Goal: Information Seeking & Learning: Learn about a topic

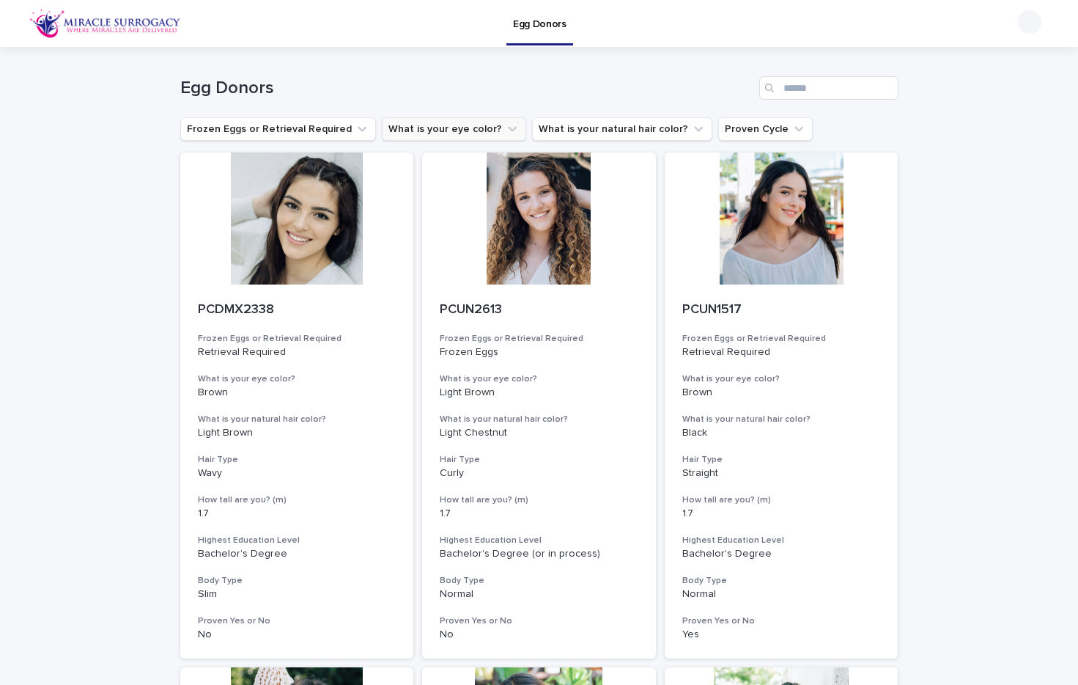
click at [468, 130] on button "What is your eye color?" at bounding box center [454, 128] width 144 height 23
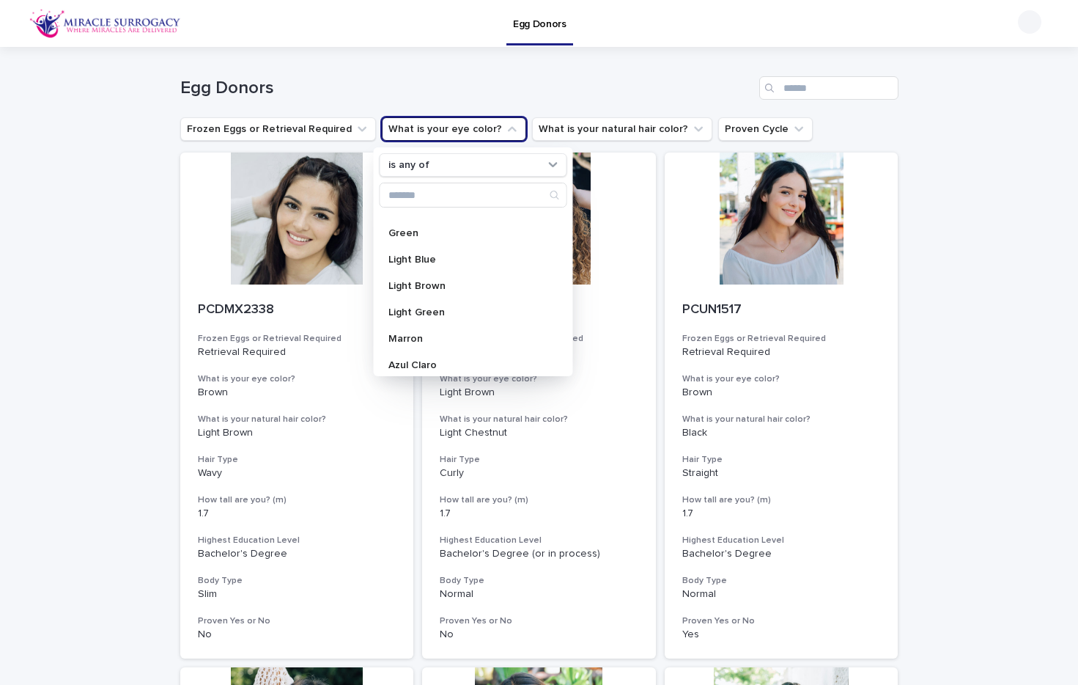
scroll to position [93, 0]
click at [410, 243] on div "Green" at bounding box center [473, 235] width 188 height 23
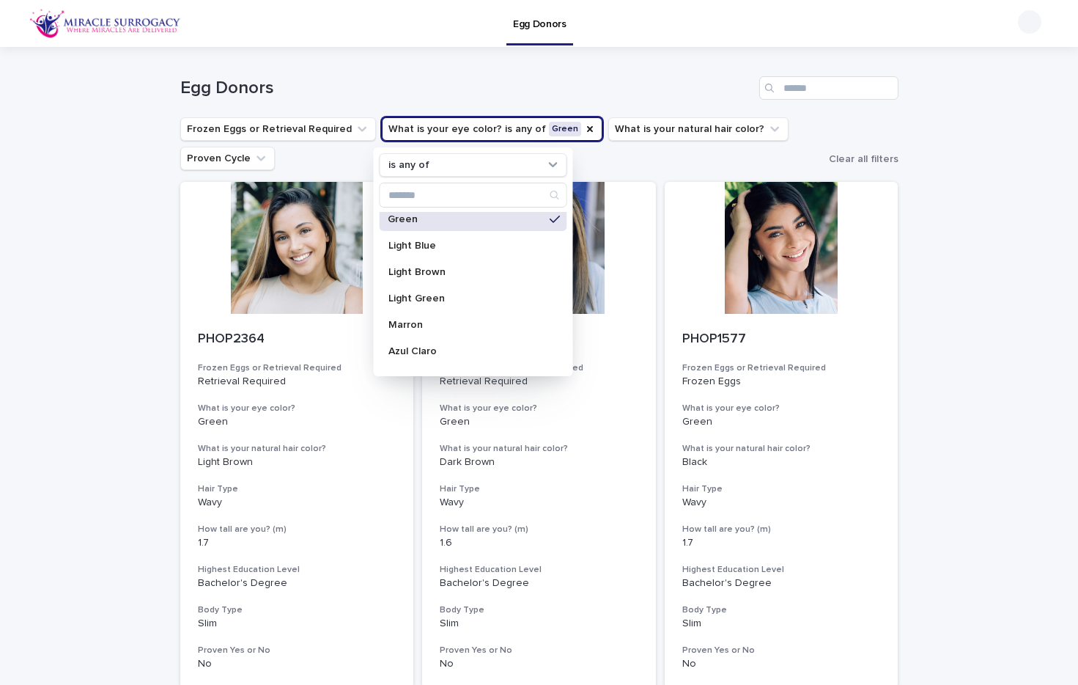
scroll to position [112, 0]
click at [425, 292] on p "Light Green" at bounding box center [465, 296] width 155 height 10
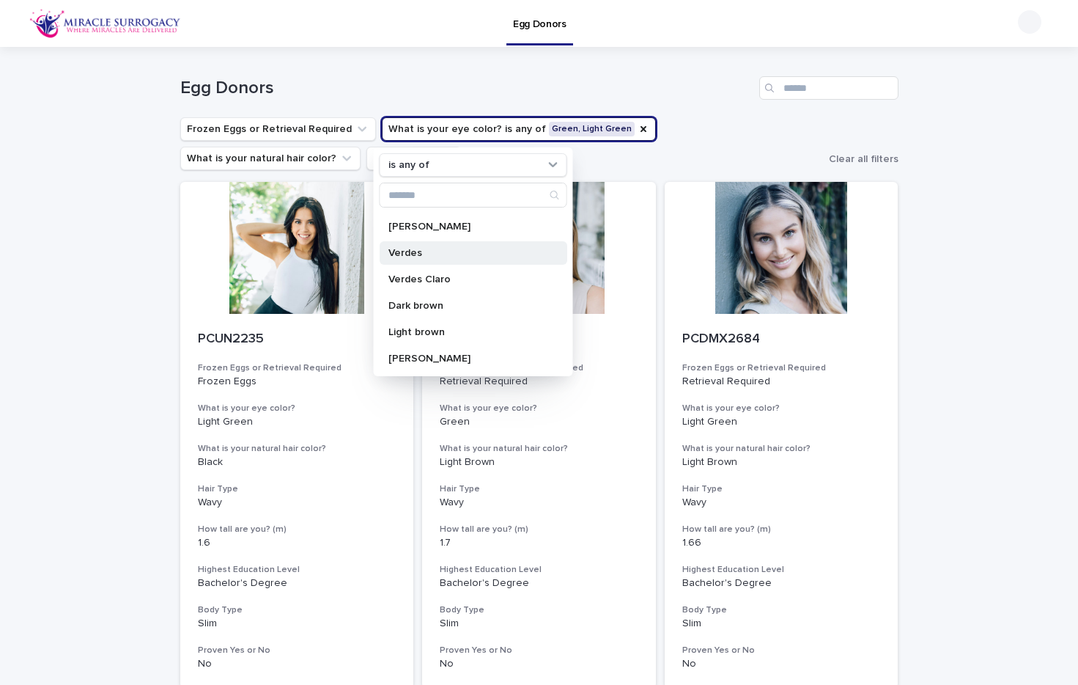
scroll to position [314, 0]
click at [429, 257] on div "Verdes" at bounding box center [473, 251] width 188 height 23
click at [429, 278] on p "Verdes Claro" at bounding box center [465, 278] width 155 height 10
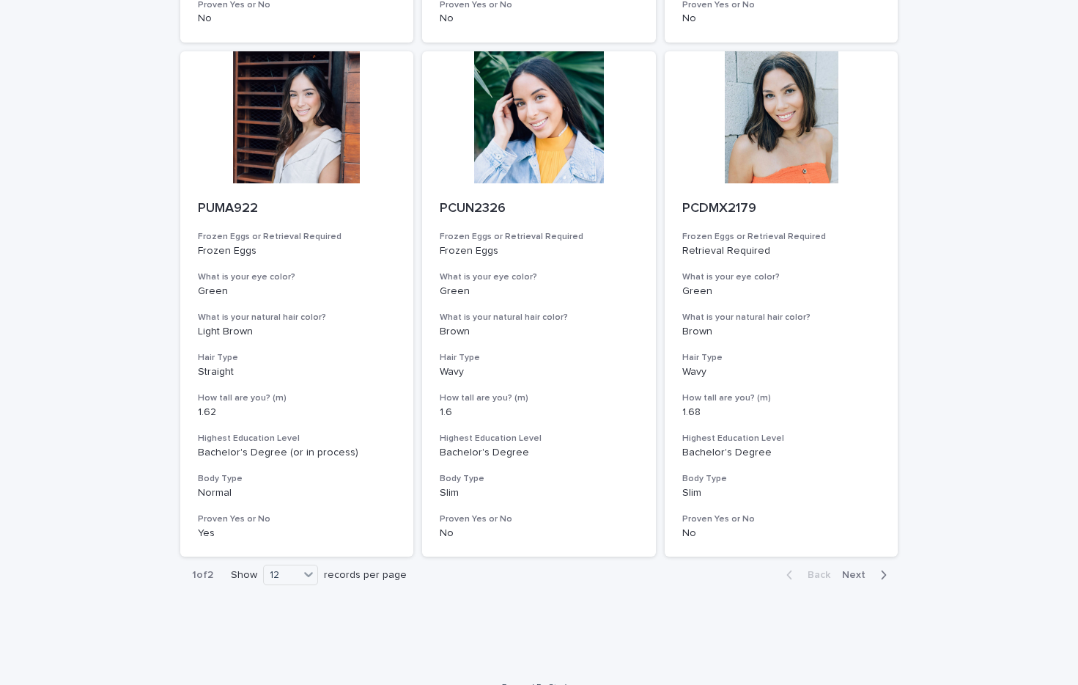
scroll to position [1673, 0]
click at [857, 570] on span "Next" at bounding box center [858, 575] width 32 height 10
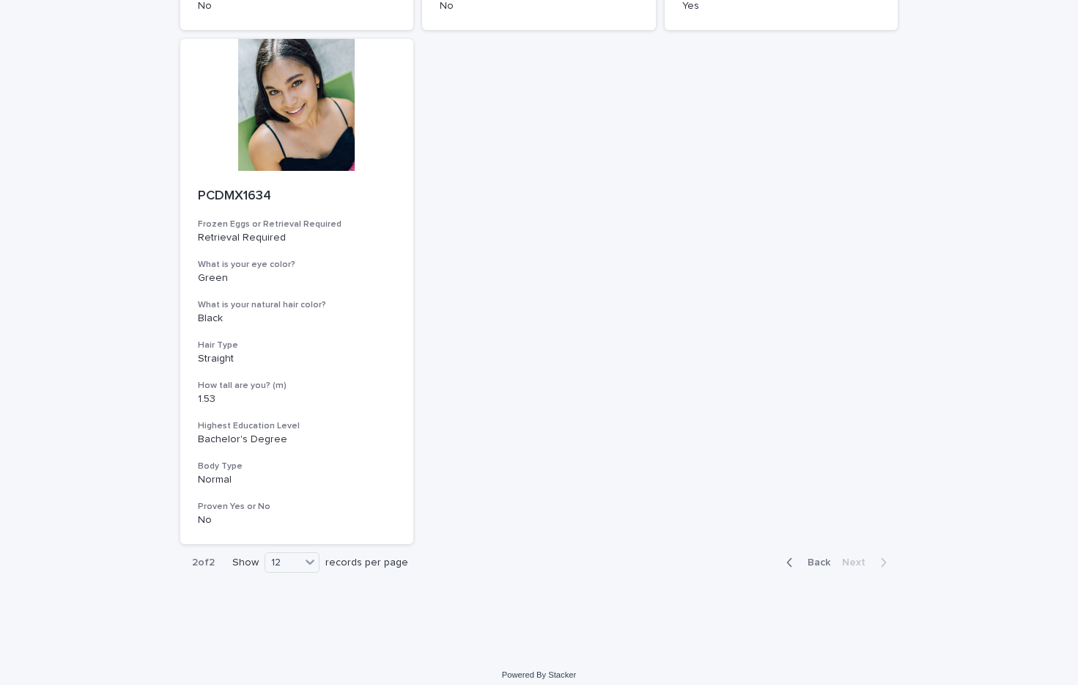
scroll to position [657, 0]
click at [817, 558] on span "Back" at bounding box center [815, 563] width 32 height 10
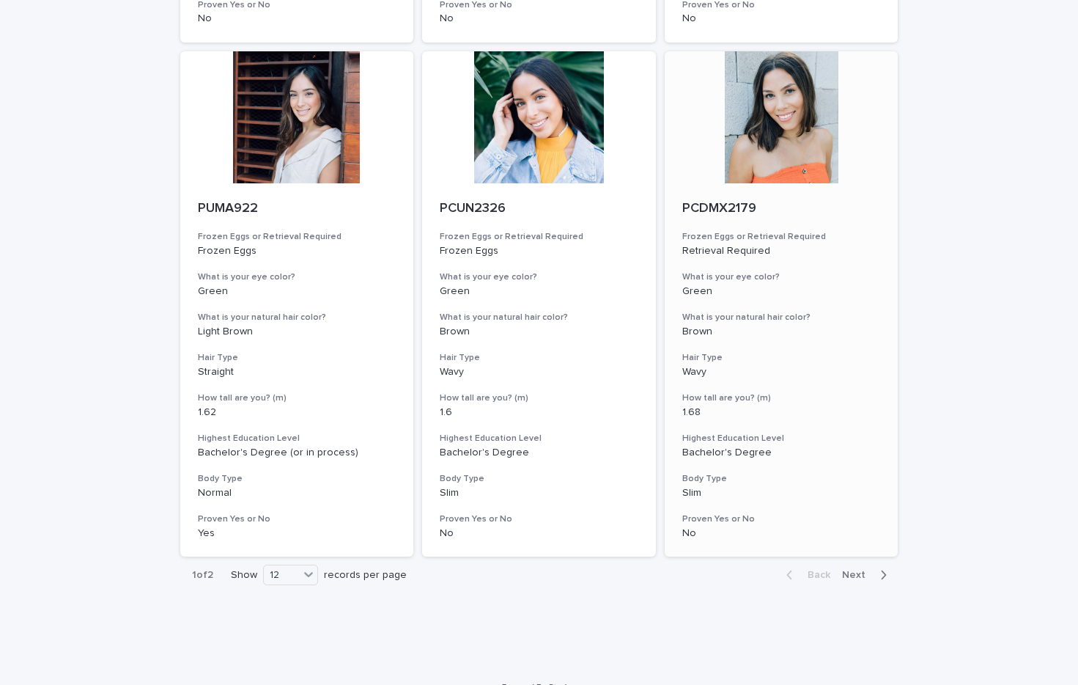
scroll to position [1673, 0]
click at [855, 570] on span "Next" at bounding box center [858, 575] width 32 height 10
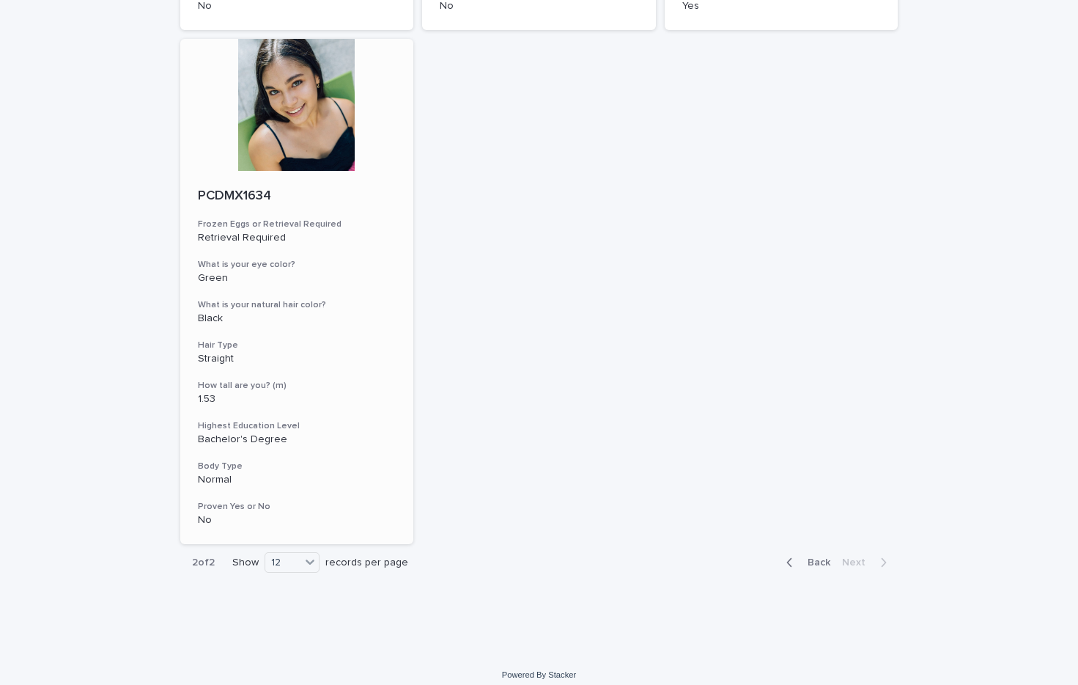
scroll to position [657, 0]
click at [290, 128] on div at bounding box center [297, 106] width 234 height 132
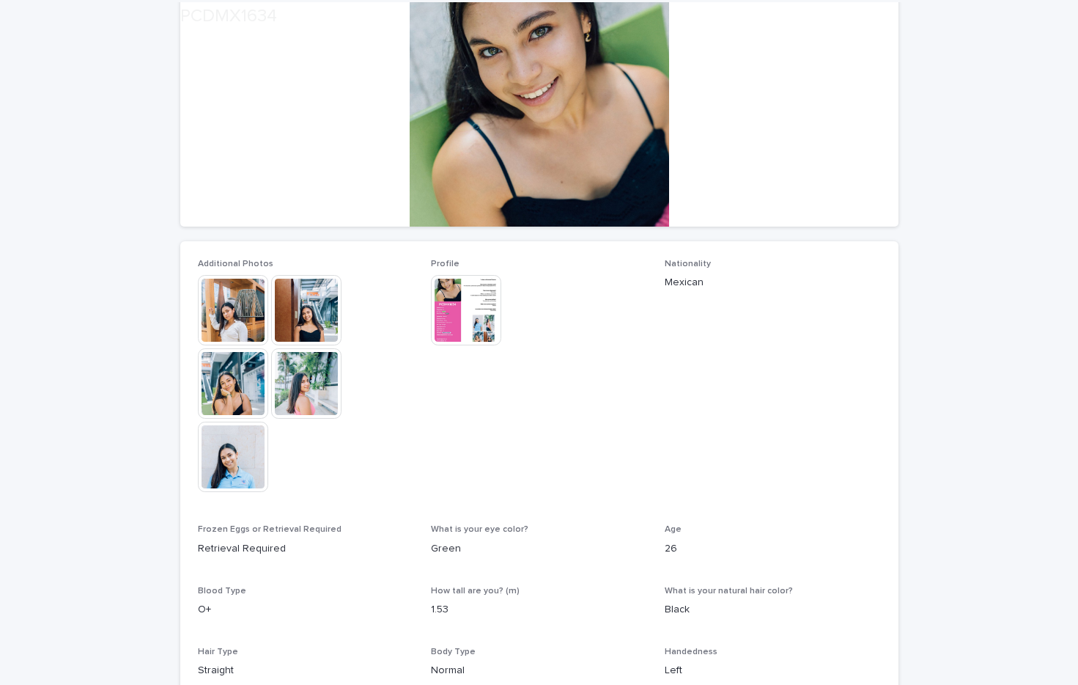
scroll to position [234, 0]
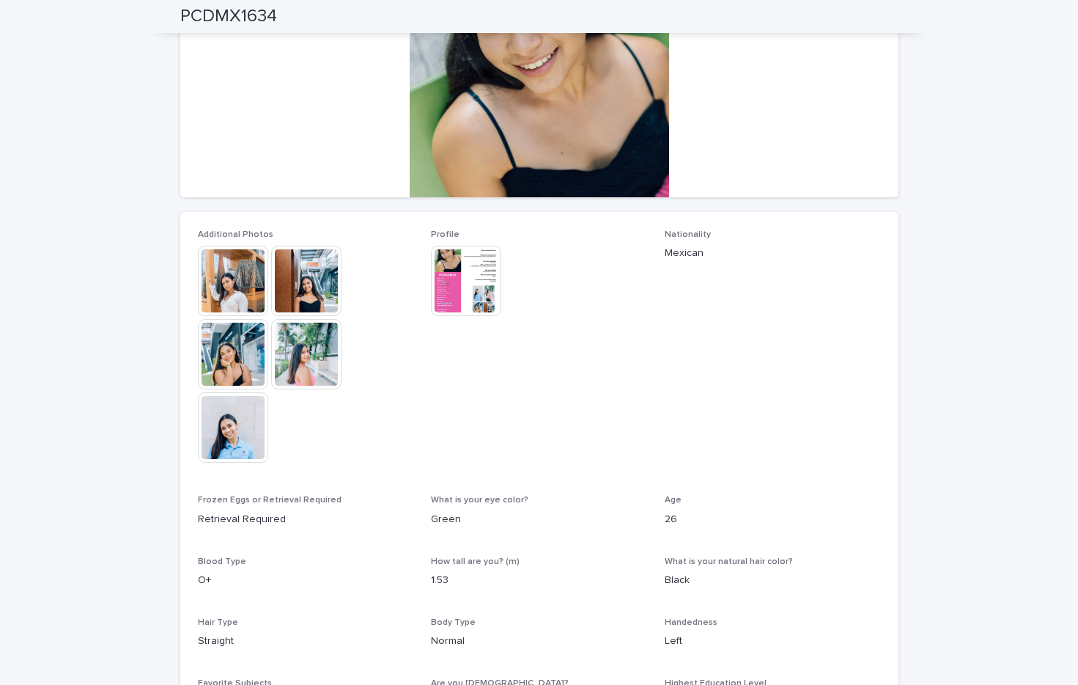
click at [325, 359] on img at bounding box center [306, 354] width 70 height 70
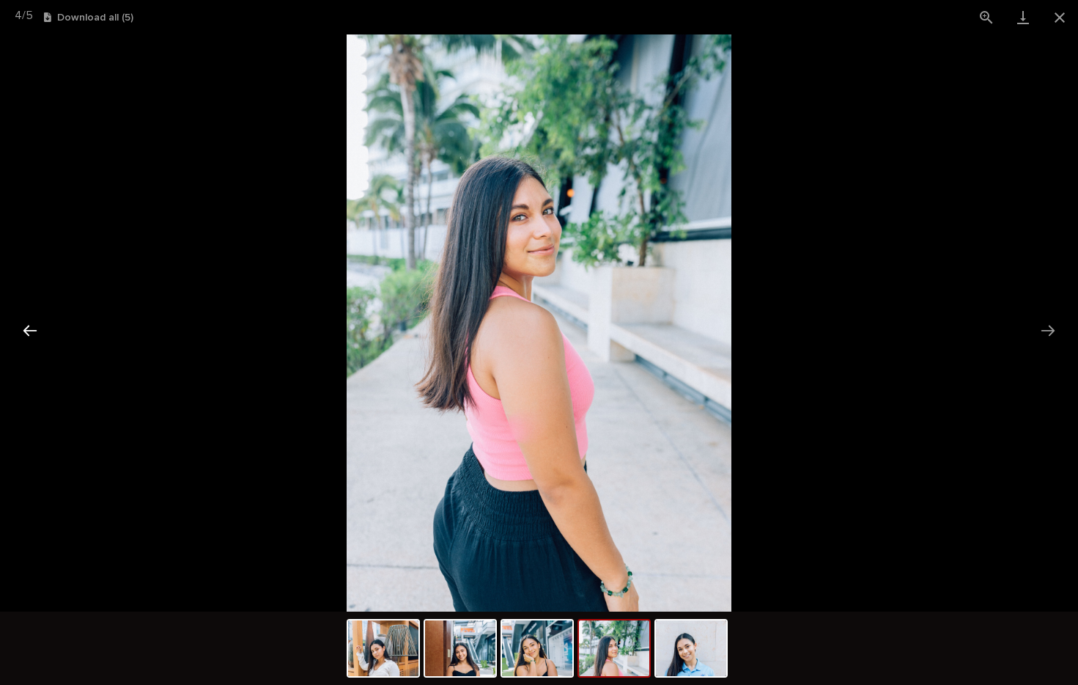
click at [30, 328] on button "Previous slide" at bounding box center [30, 330] width 31 height 29
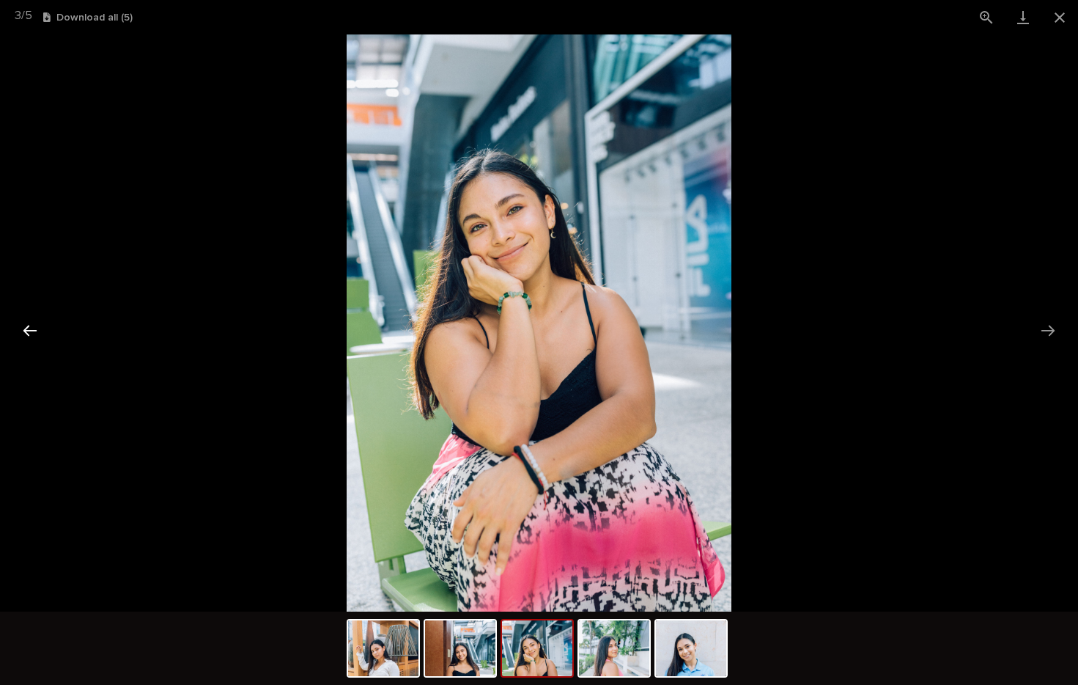
click at [30, 328] on button "Previous slide" at bounding box center [30, 330] width 31 height 29
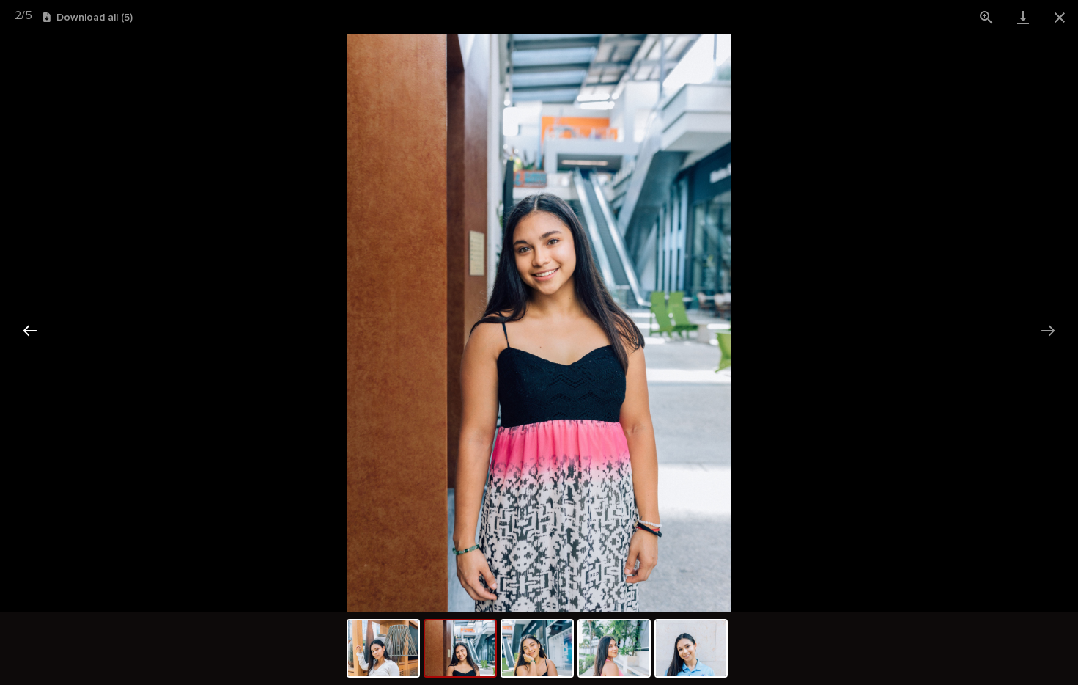
click at [30, 328] on button "Previous slide" at bounding box center [30, 330] width 31 height 29
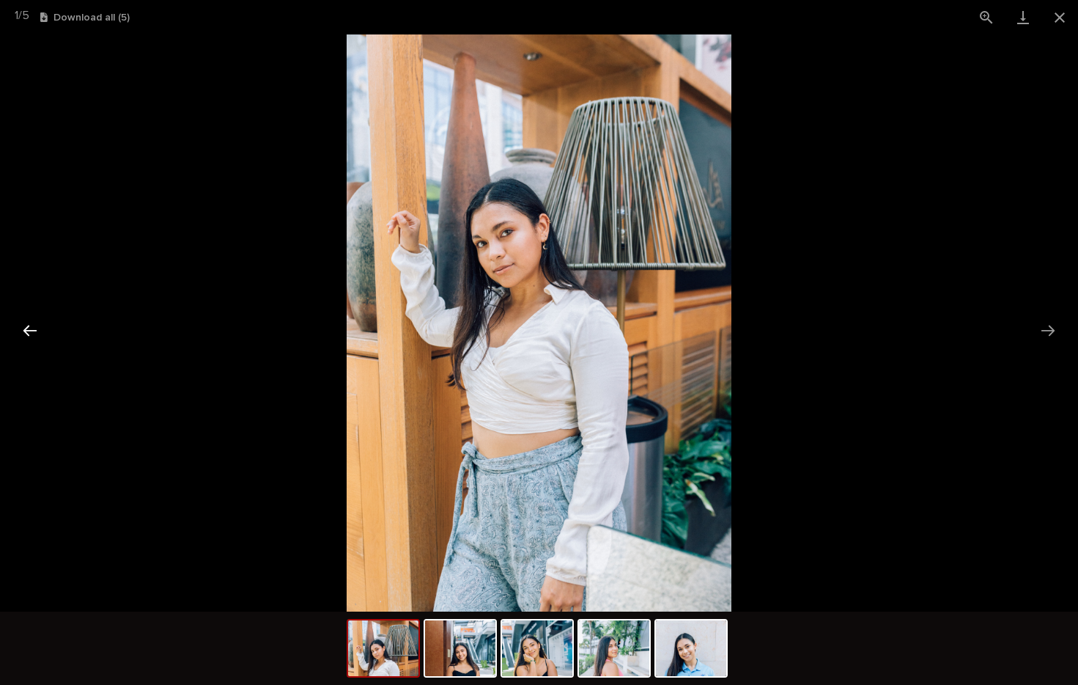
click at [30, 328] on button "Previous slide" at bounding box center [30, 330] width 31 height 29
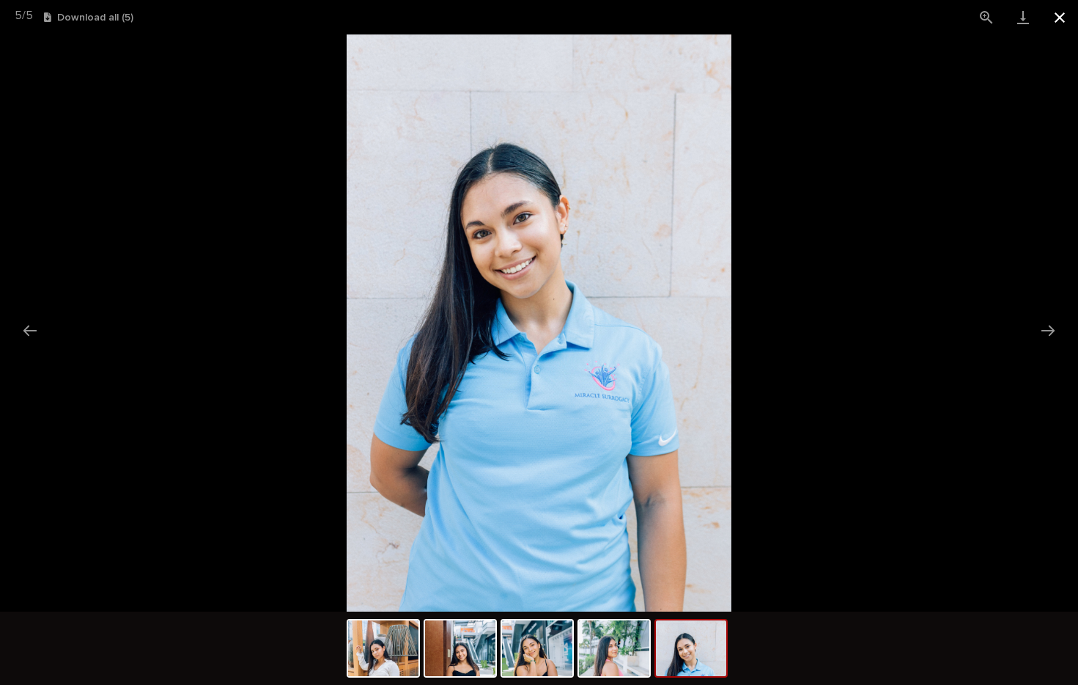
click at [1059, 18] on button "Close gallery" at bounding box center [1060, 17] width 37 height 34
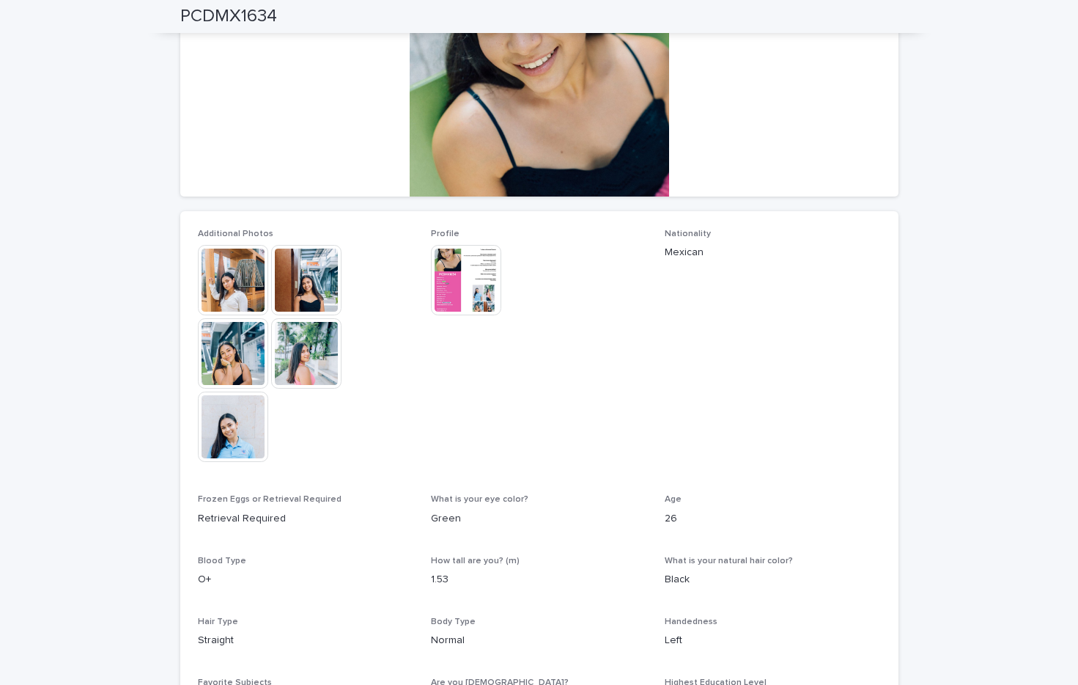
scroll to position [207, 0]
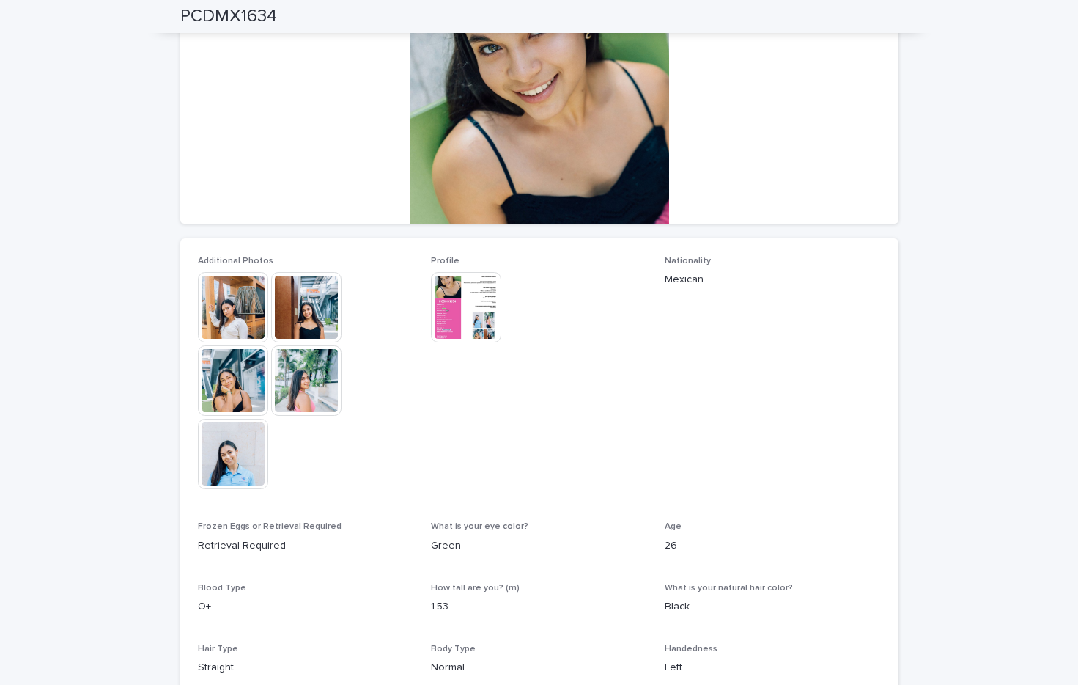
click at [468, 314] on img at bounding box center [466, 307] width 70 height 70
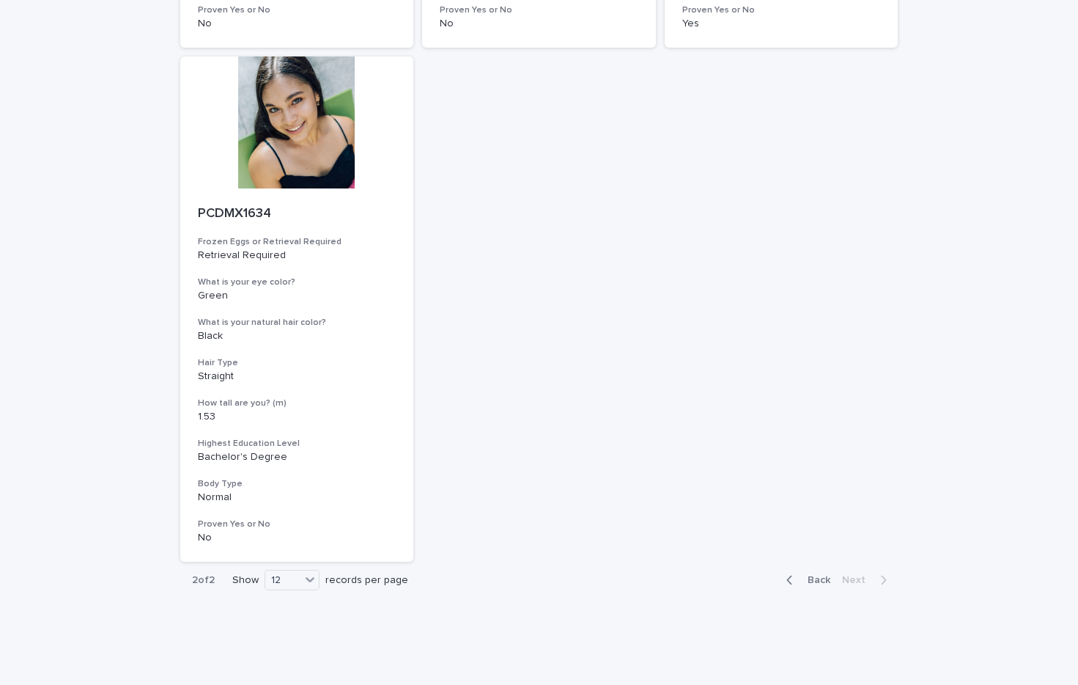
scroll to position [638, 0]
